Goal: Navigation & Orientation: Go to known website

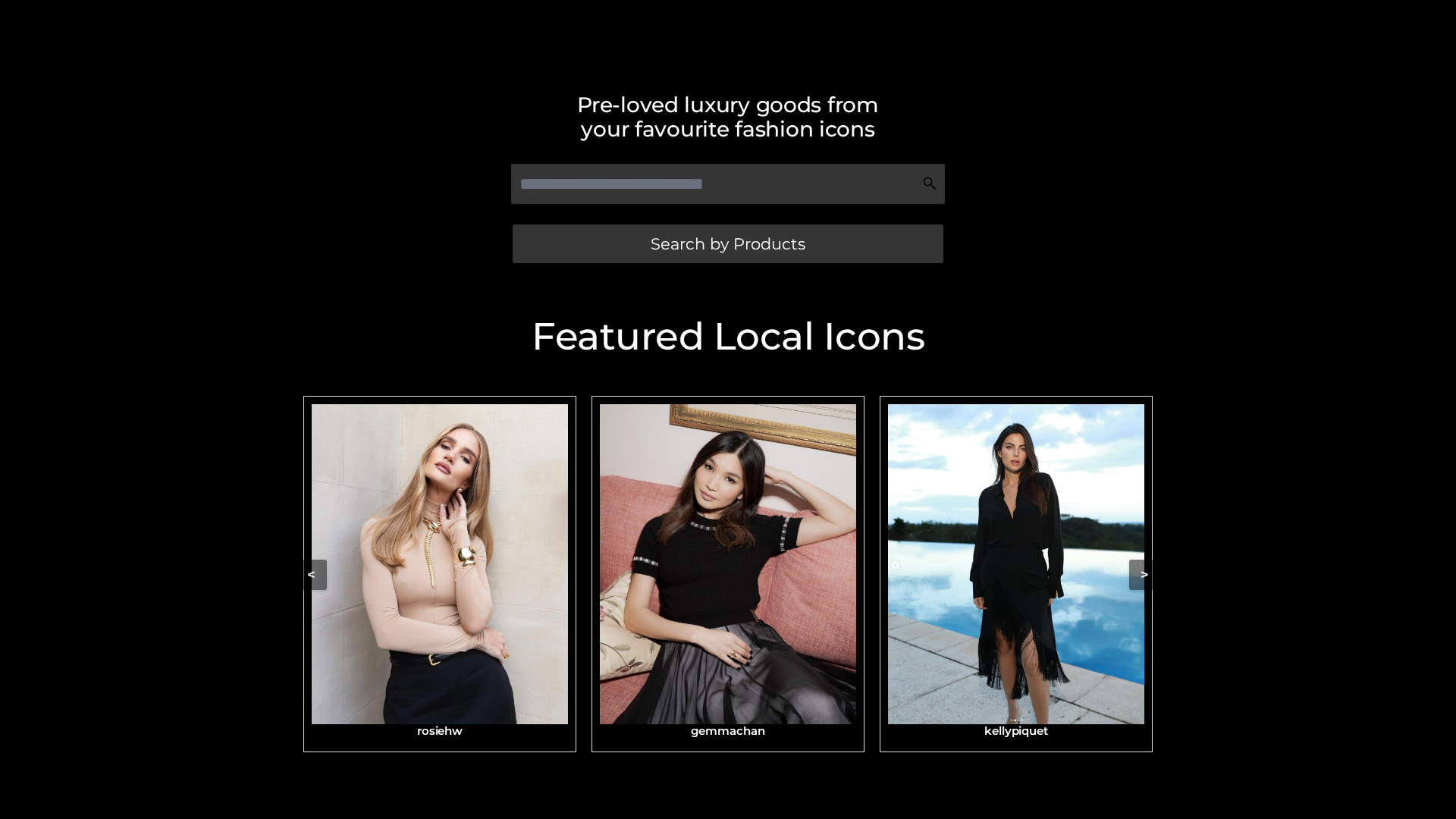
scroll to position [323, 0]
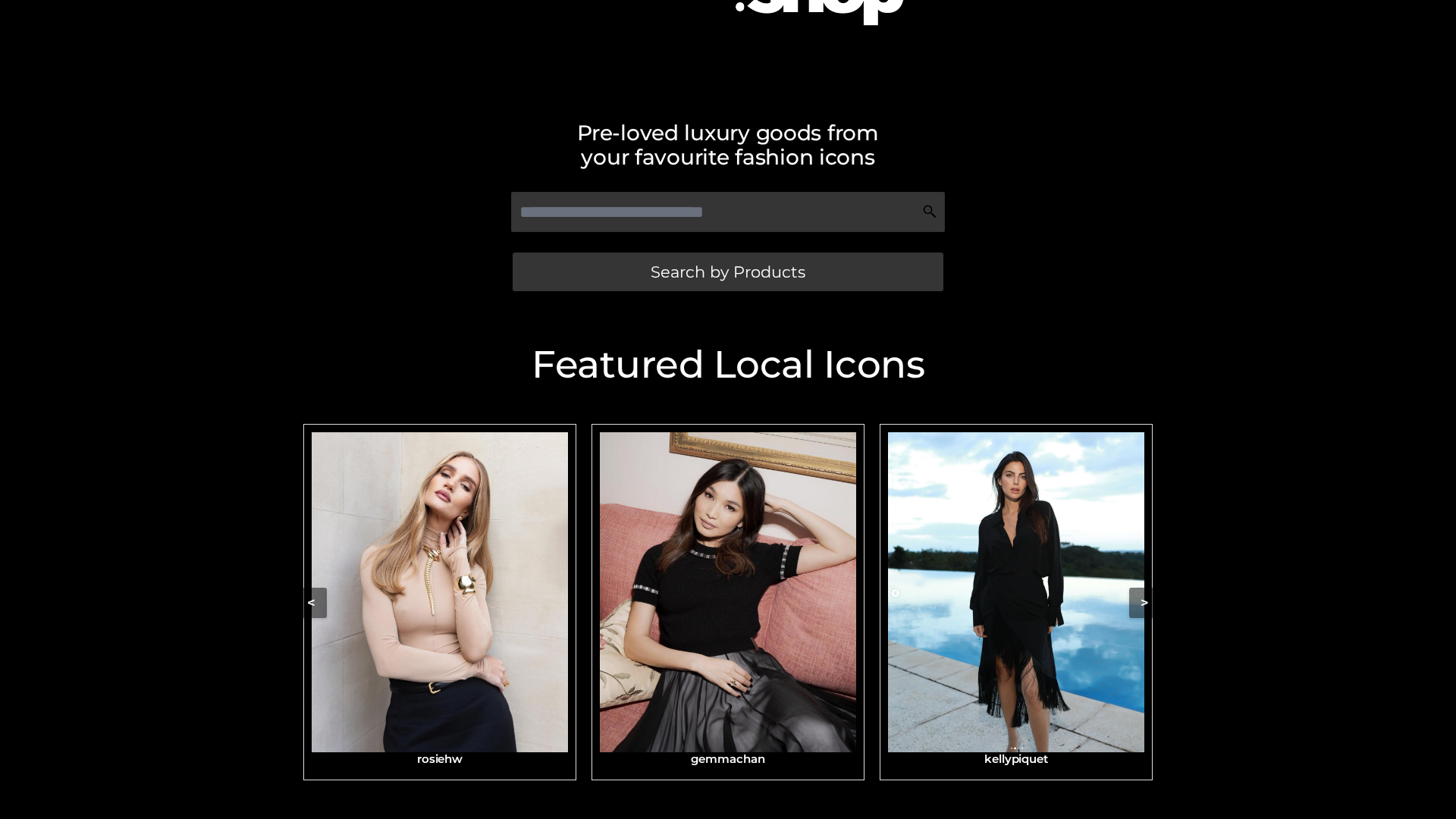
scroll to position [254, 0]
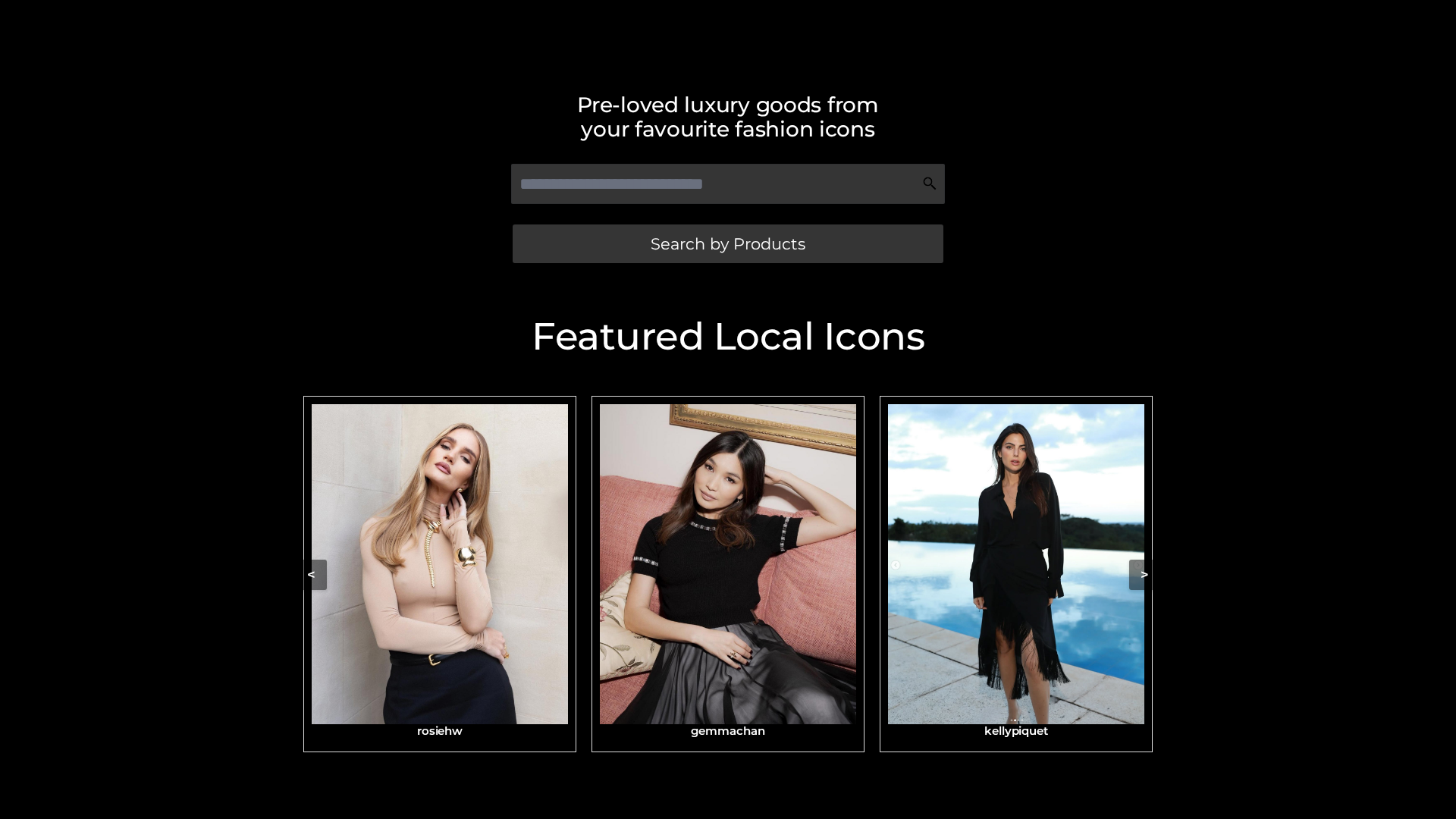
scroll to position [323, 0]
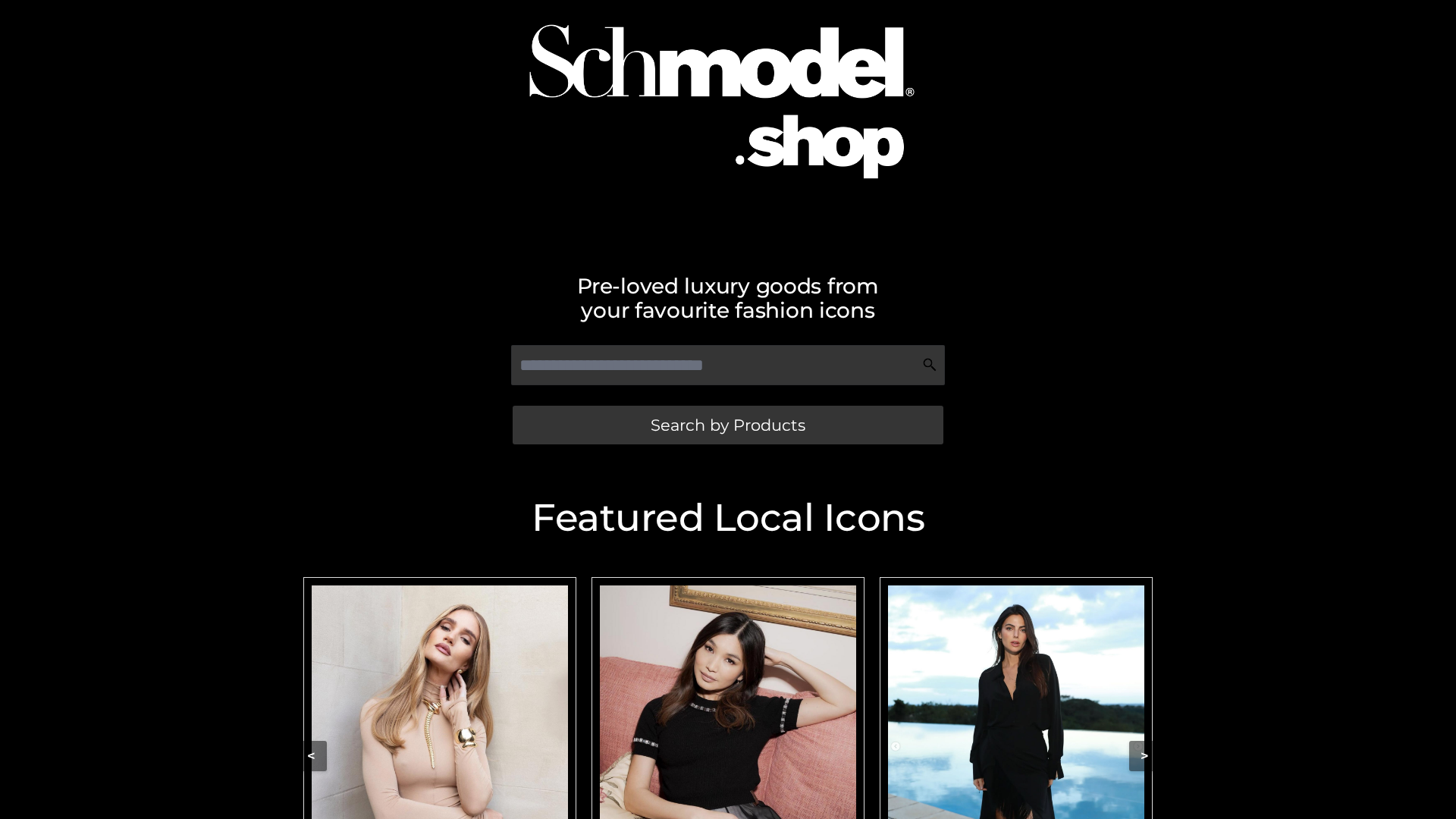
scroll to position [120, 0]
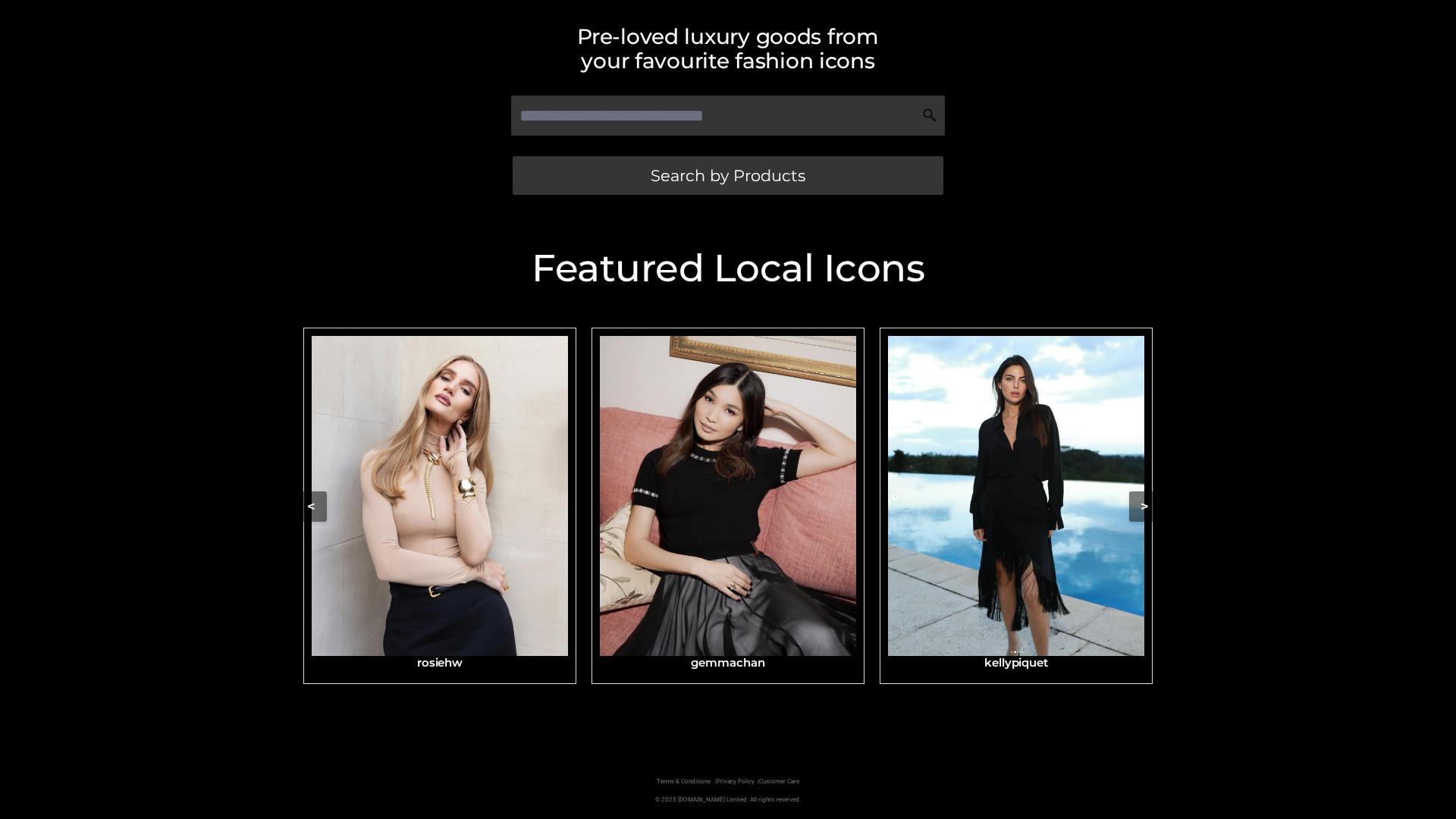
scroll to position [323, 0]
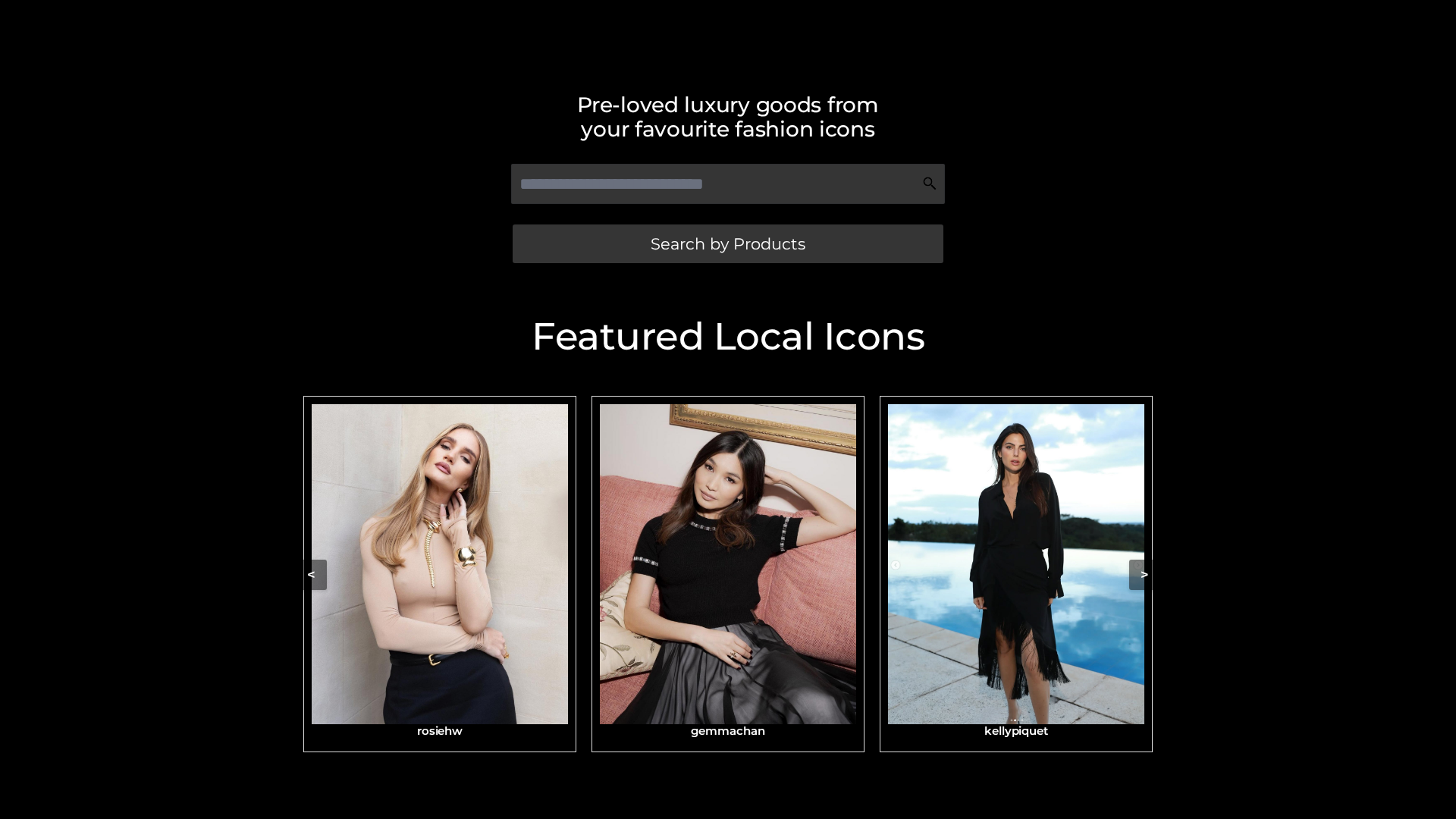
scroll to position [323, 0]
